Goal: Task Accomplishment & Management: Manage account settings

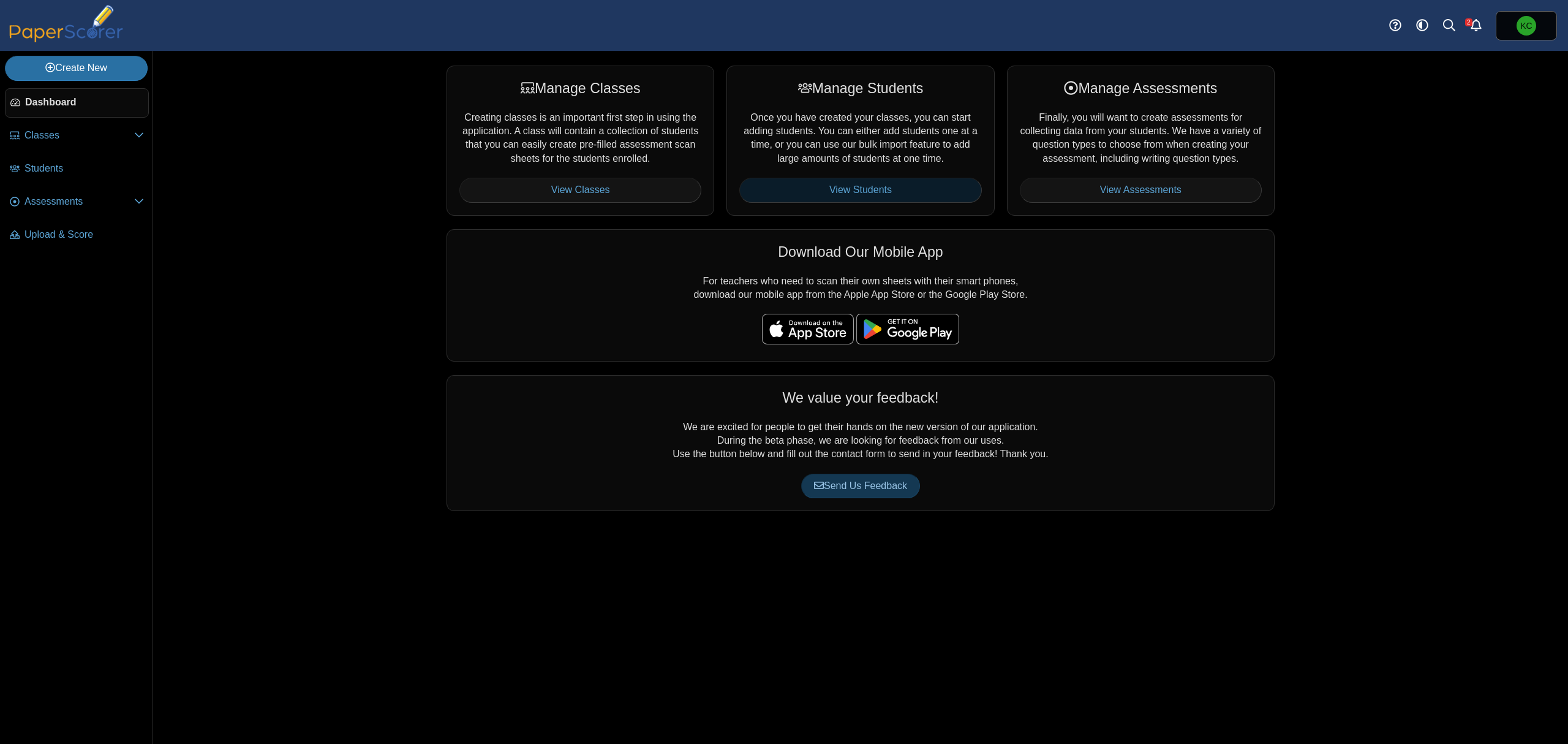
click at [882, 197] on link "View Students" at bounding box center [860, 190] width 242 height 25
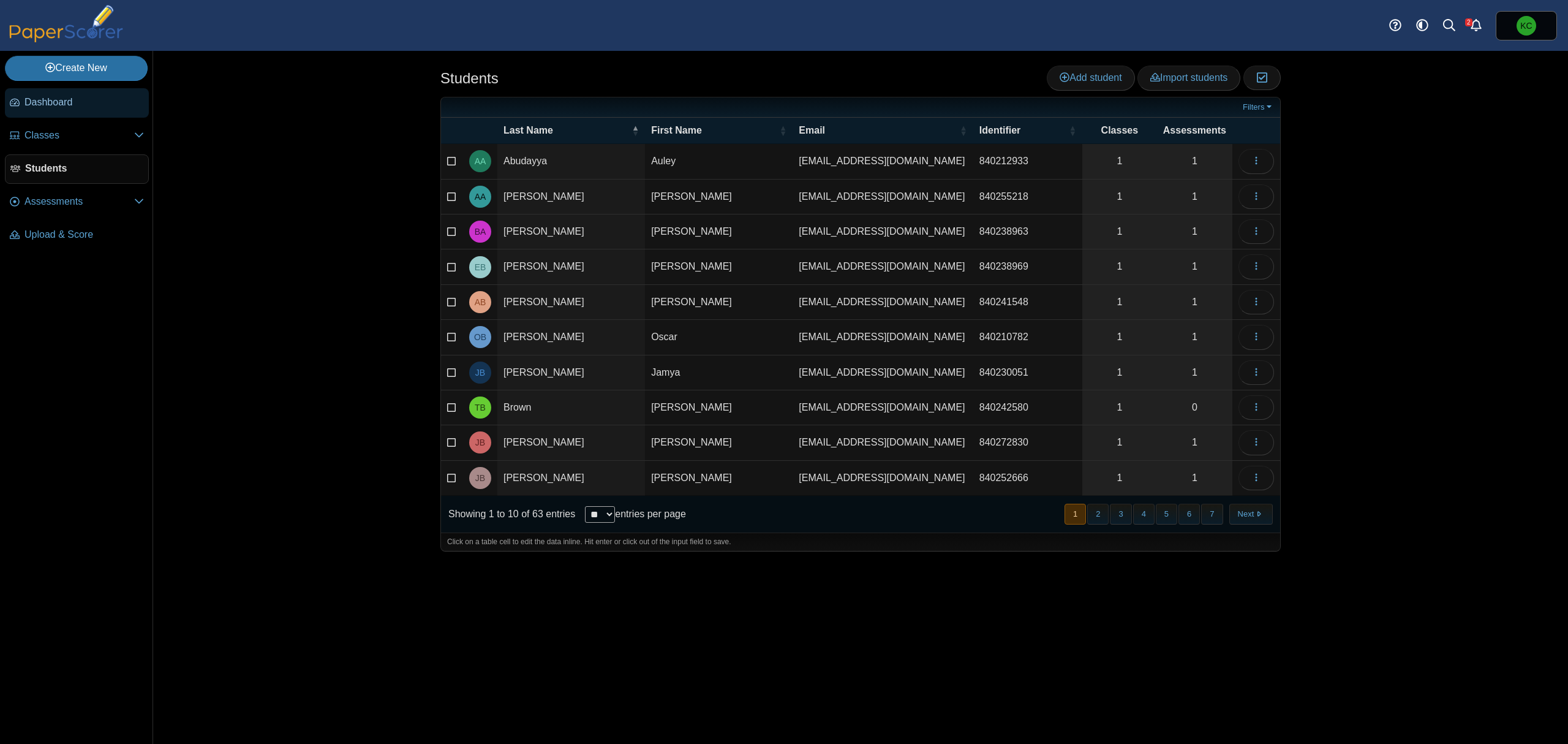
click at [47, 105] on span "Dashboard" at bounding box center [84, 102] width 119 height 13
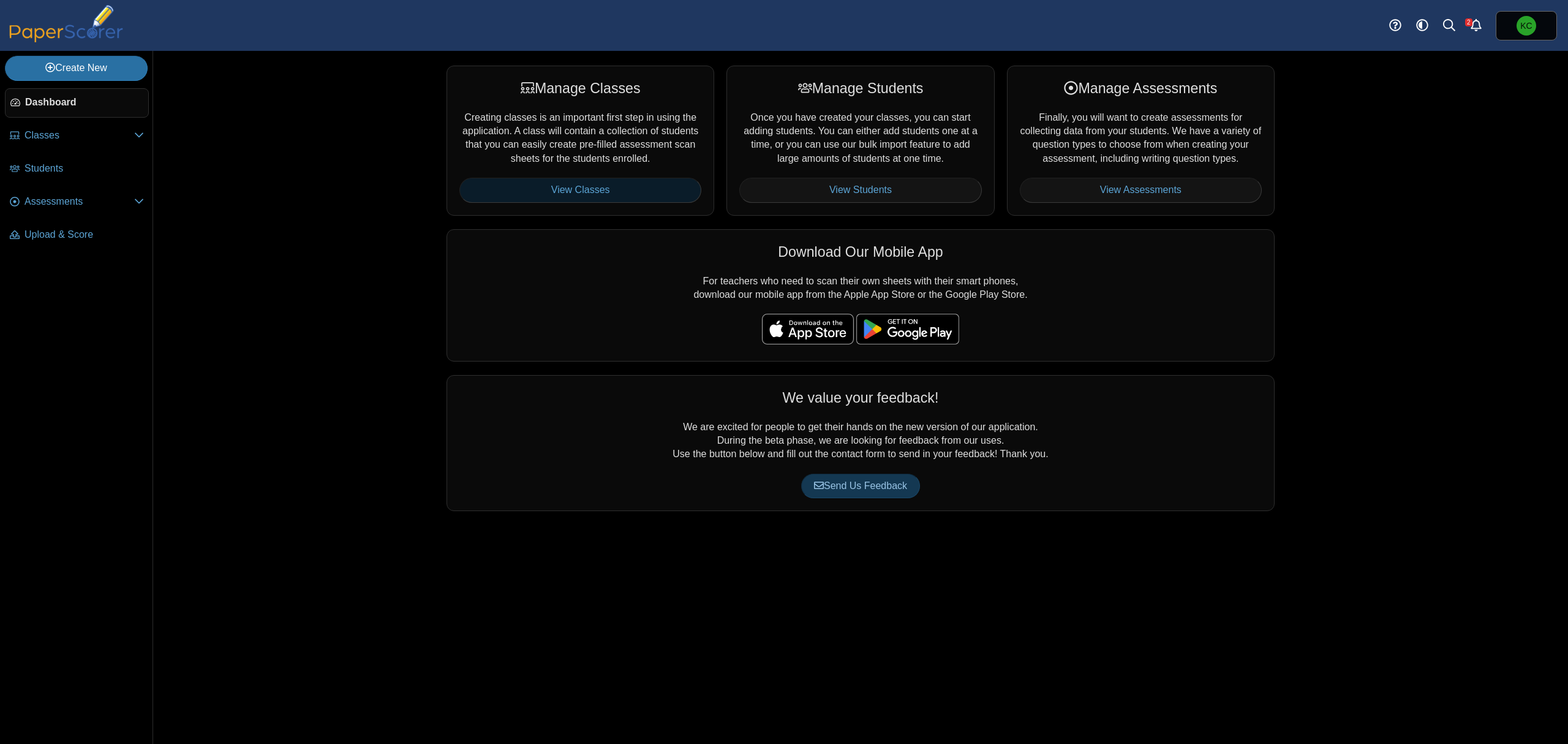
click at [593, 190] on link "View Classes" at bounding box center [580, 190] width 242 height 25
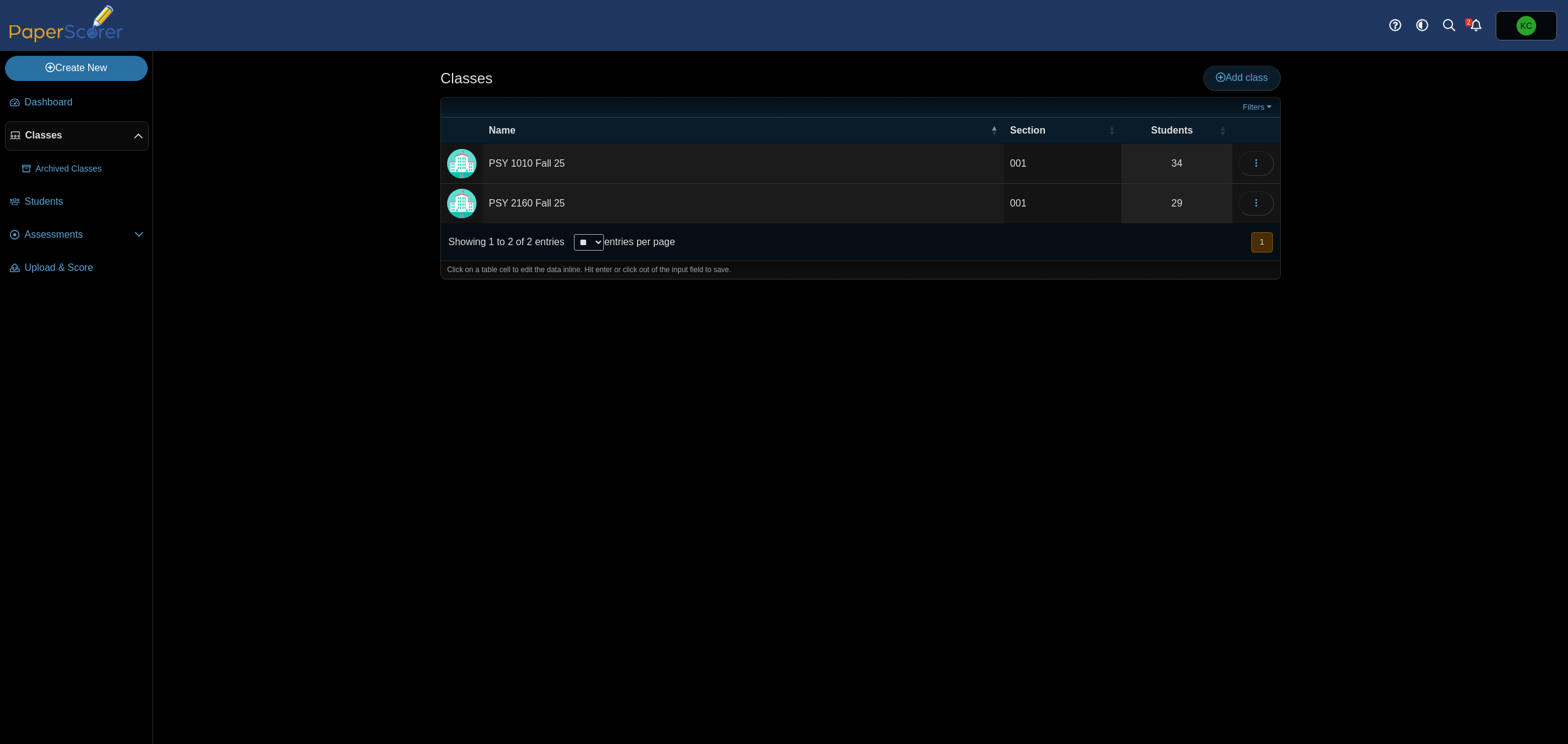
click at [1258, 84] on link "Add class" at bounding box center [1241, 78] width 78 height 25
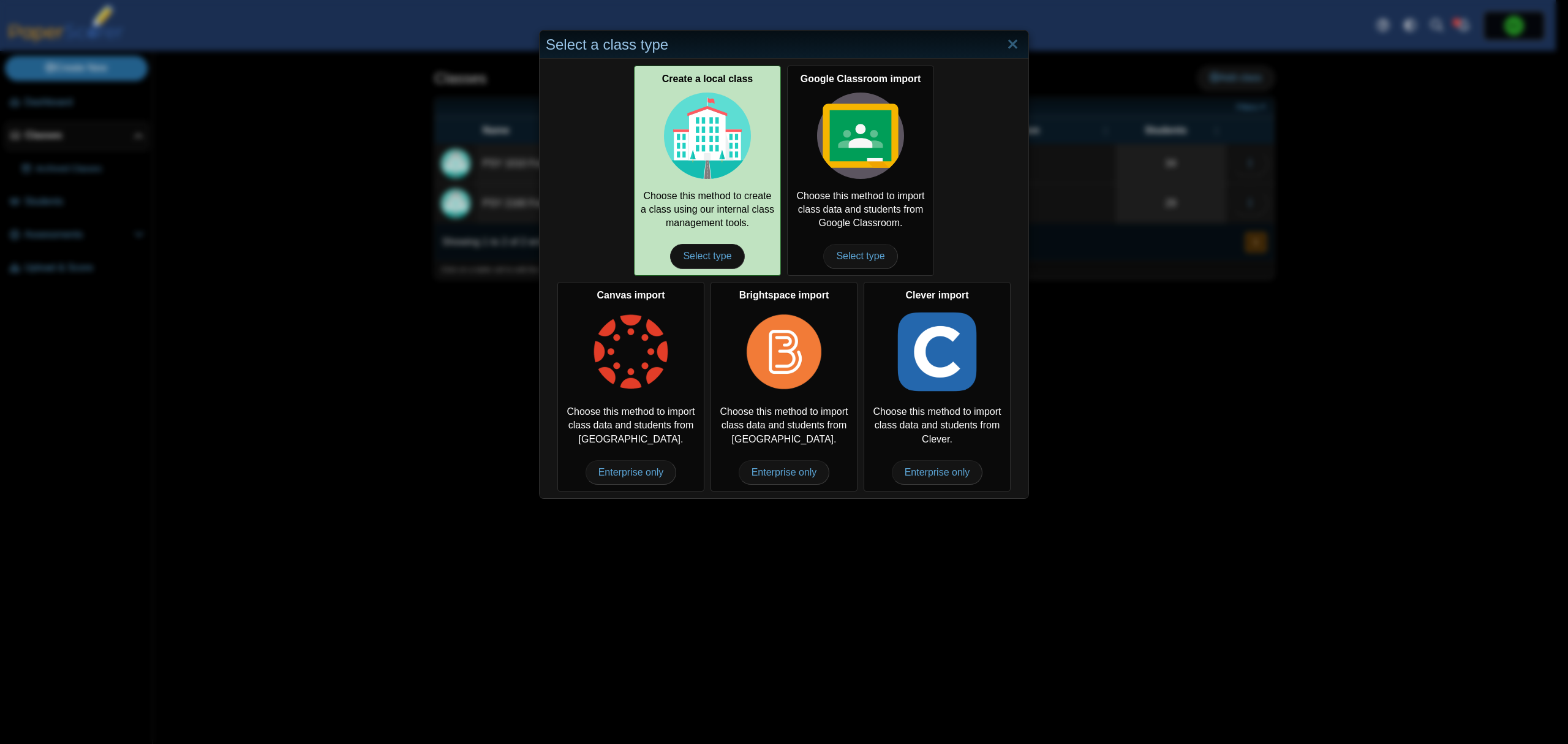
click at [704, 148] on img at bounding box center [708, 136] width 87 height 87
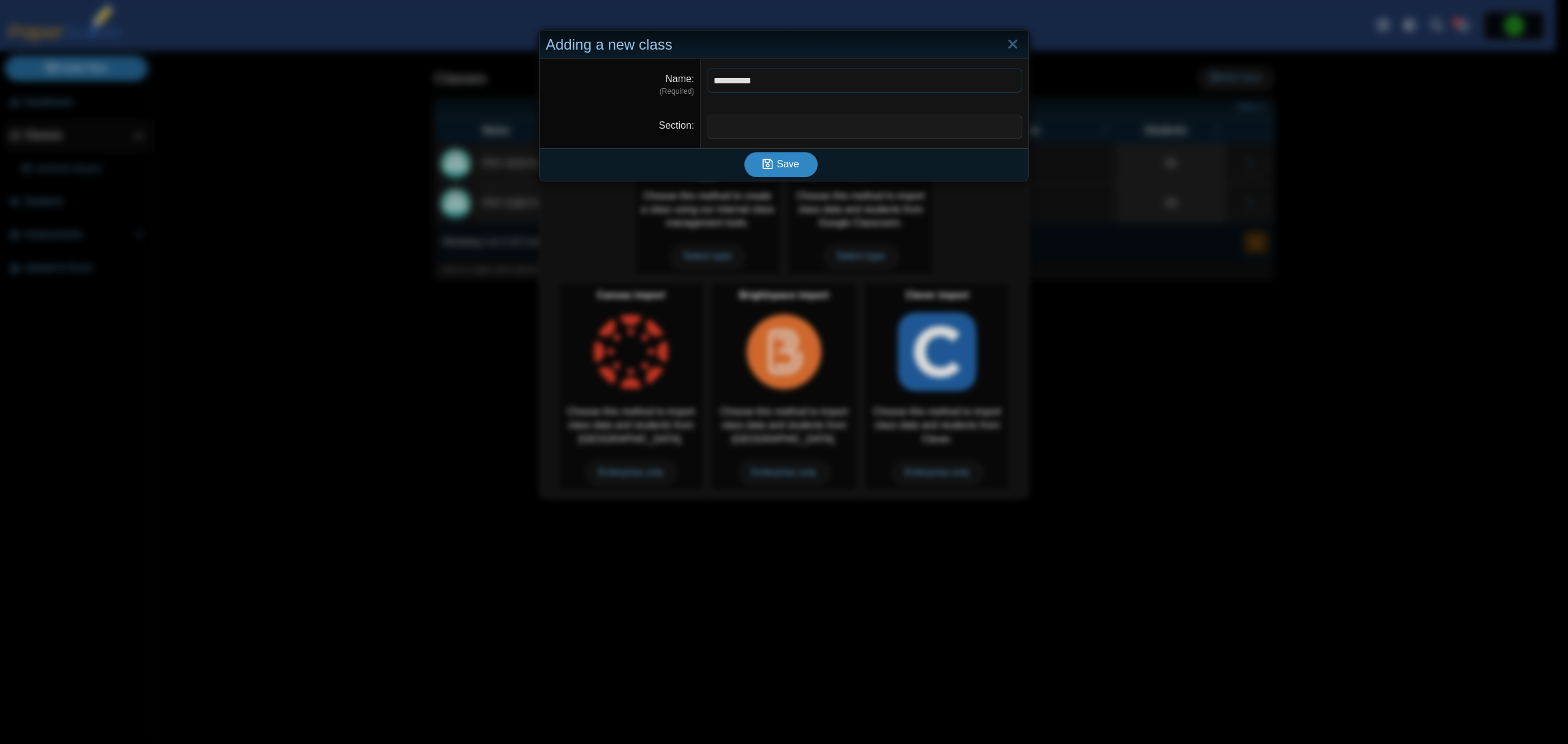
type input "**********"
click at [762, 160] on icon "submit" at bounding box center [767, 164] width 11 height 11
